Goal: Task Accomplishment & Management: Use online tool/utility

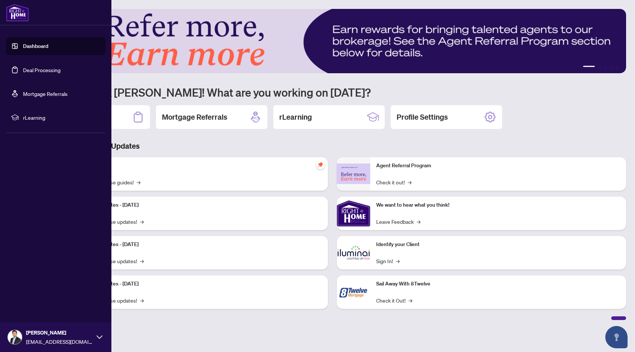
click at [32, 67] on link "Deal Processing" at bounding box center [42, 69] width 38 height 7
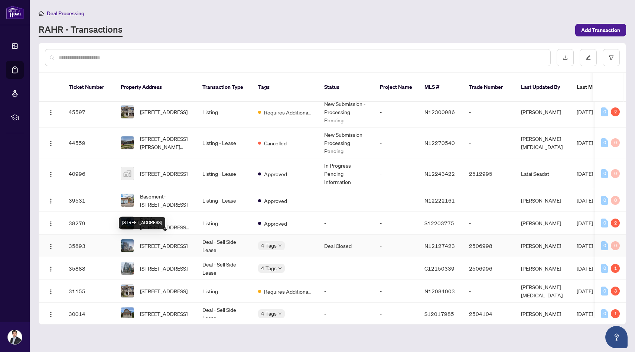
scroll to position [48, 0]
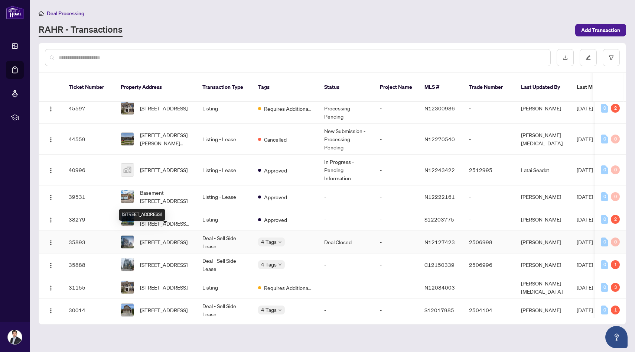
click at [181, 238] on span "[STREET_ADDRESS]" at bounding box center [164, 242] width 48 height 8
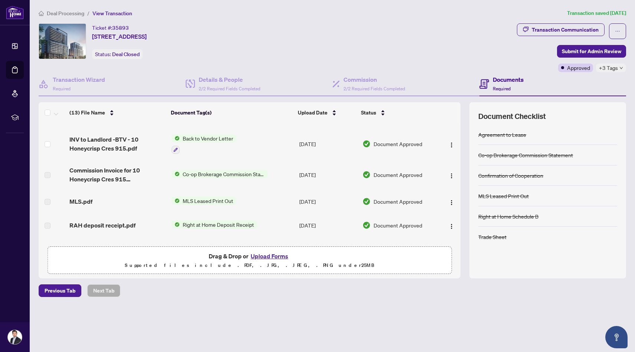
scroll to position [172, 0]
click at [178, 152] on div at bounding box center [176, 150] width 8 height 9
click at [176, 150] on icon "button" at bounding box center [175, 151] width 4 height 4
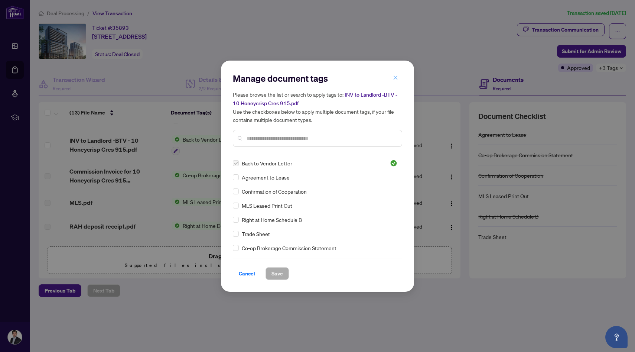
click at [394, 79] on icon "close" at bounding box center [396, 78] width 4 height 4
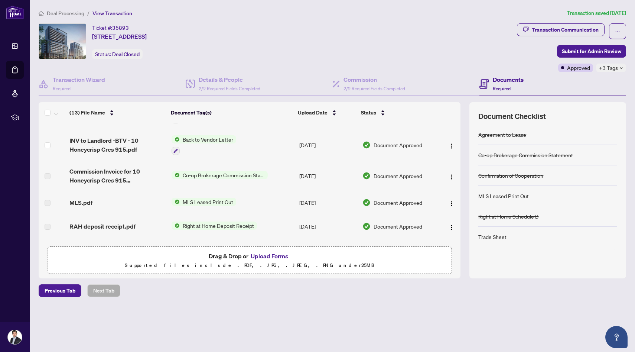
click at [214, 139] on span "Back to Vendor Letter" at bounding box center [208, 139] width 56 height 8
click at [228, 143] on div "Back to Vendor Letter" at bounding box center [204, 145] width 65 height 20
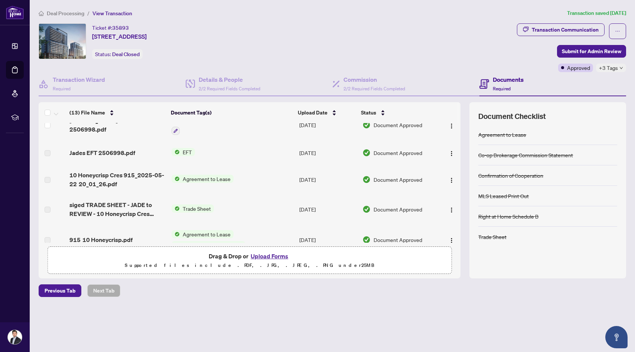
scroll to position [0, 0]
